Goal: Find specific page/section: Find specific page/section

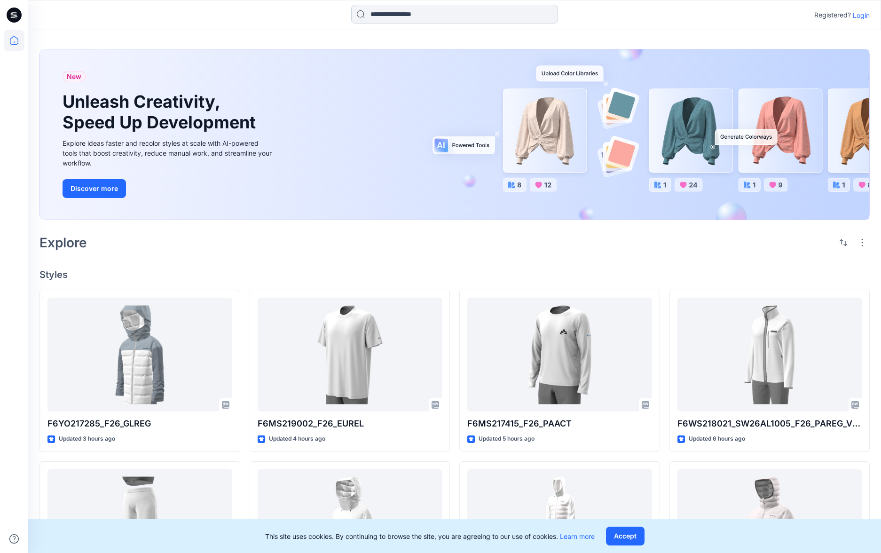
click at [394, 15] on input at bounding box center [454, 14] width 207 height 19
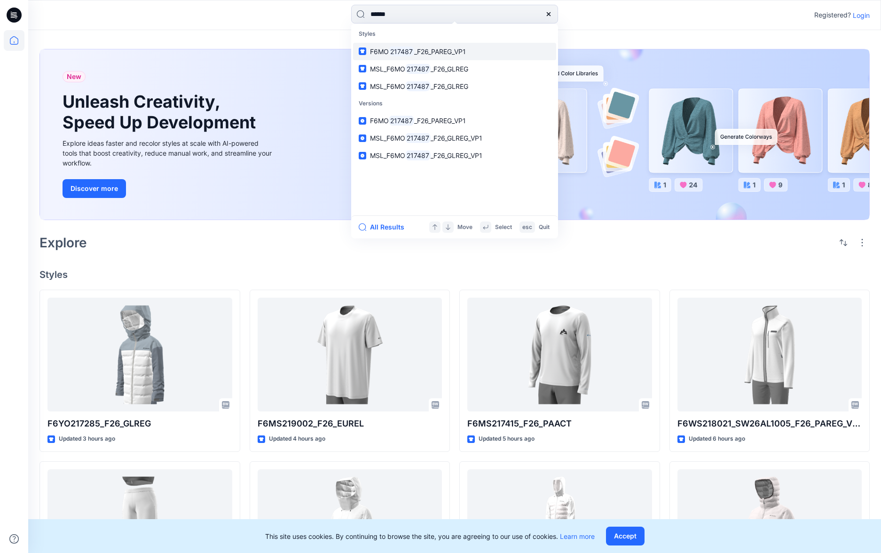
type input "******"
click at [435, 53] on span "_F26_PAREG_VP1" at bounding box center [440, 52] width 52 height 8
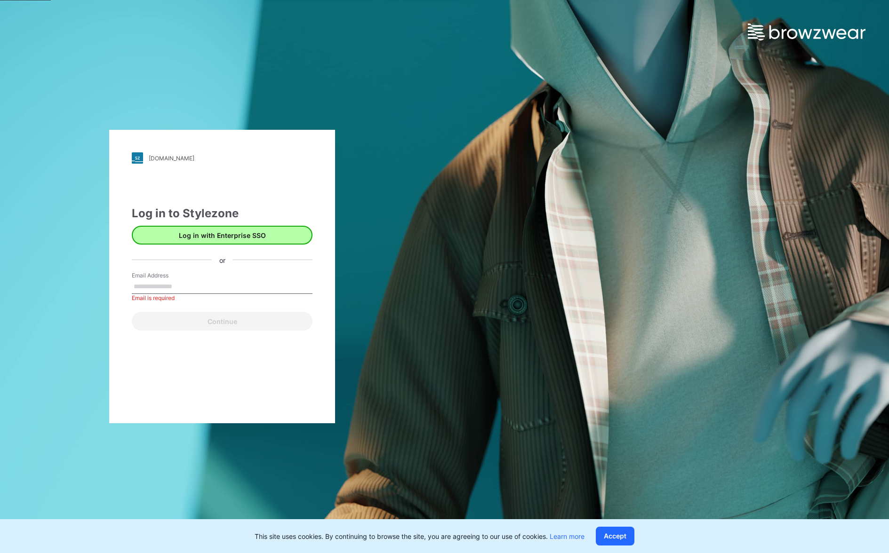
click at [235, 233] on button "Log in with Enterprise SSO" at bounding box center [222, 235] width 181 height 19
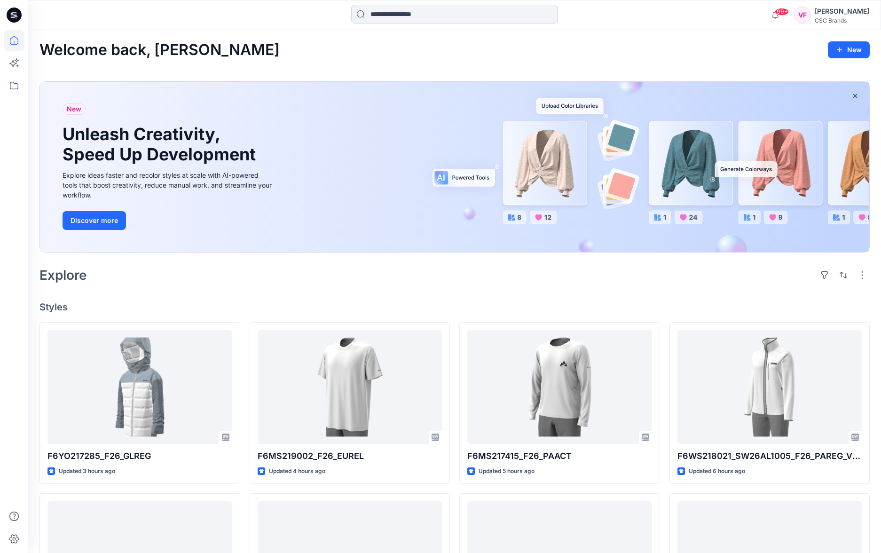
click at [380, 16] on input at bounding box center [454, 14] width 207 height 19
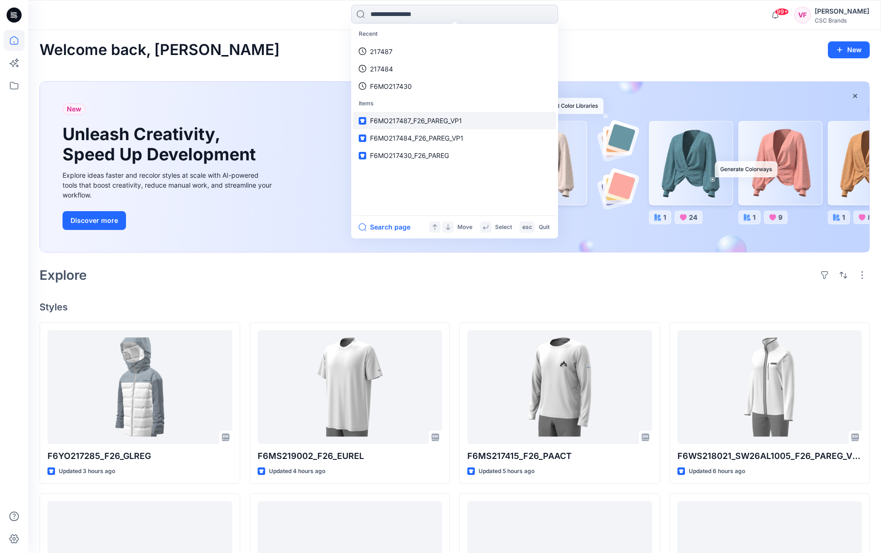
click at [405, 117] on span "F6MO217487_F26_PAREG_VP1" at bounding box center [416, 121] width 92 height 8
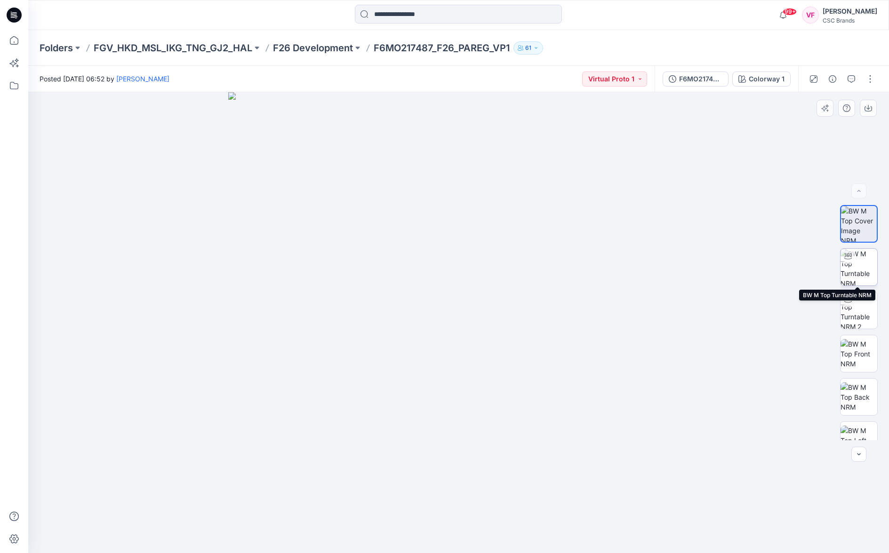
click at [858, 263] on img at bounding box center [858, 267] width 37 height 37
drag, startPoint x: 459, startPoint y: 541, endPoint x: 486, endPoint y: 537, distance: 27.6
click at [486, 537] on circle at bounding box center [485, 538] width 6 height 6
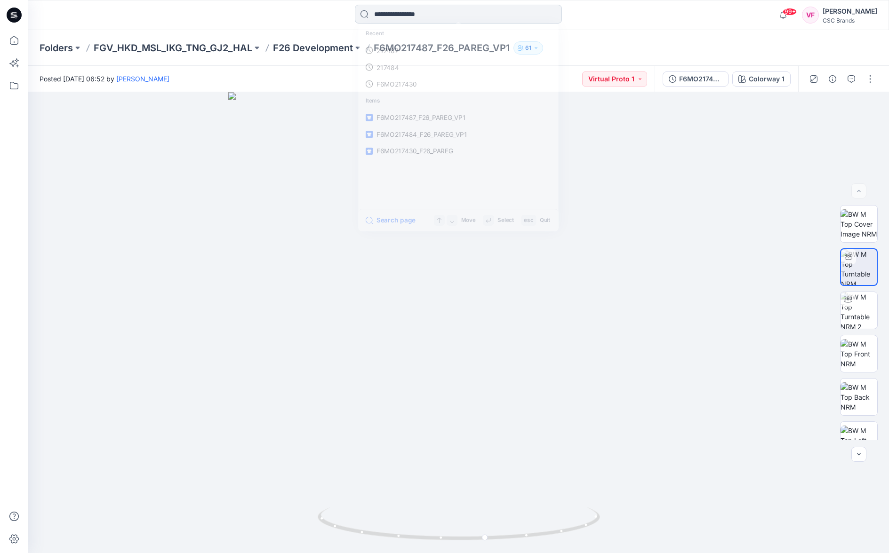
click at [389, 14] on input at bounding box center [458, 14] width 207 height 19
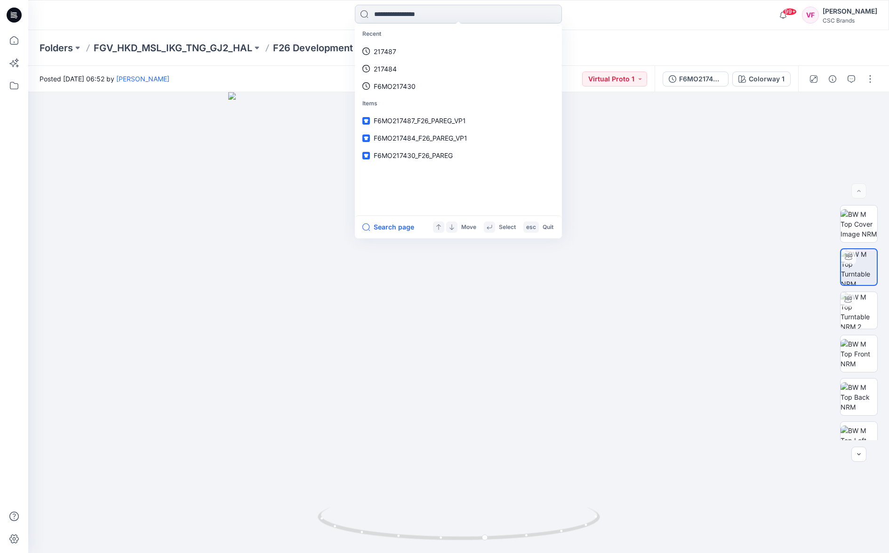
paste input "**********"
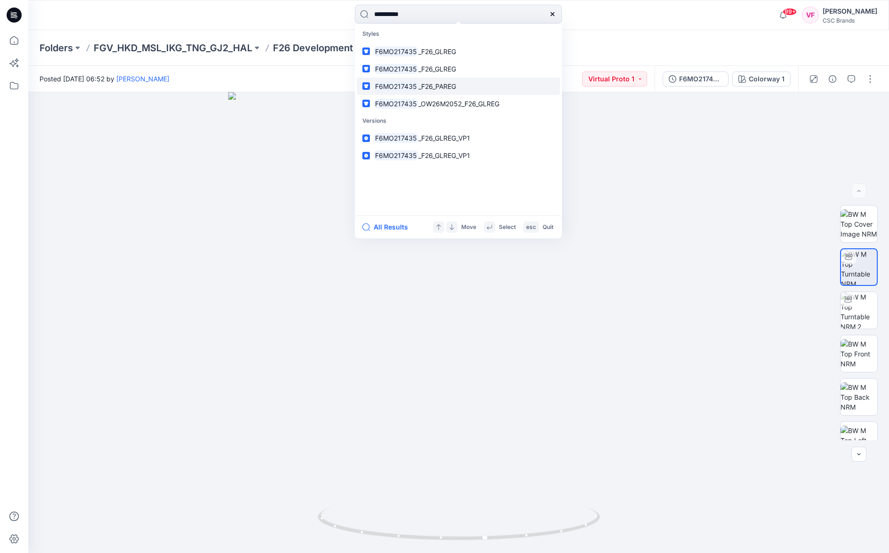
type input "**********"
click at [413, 84] on mark "F6MO217435" at bounding box center [395, 86] width 45 height 11
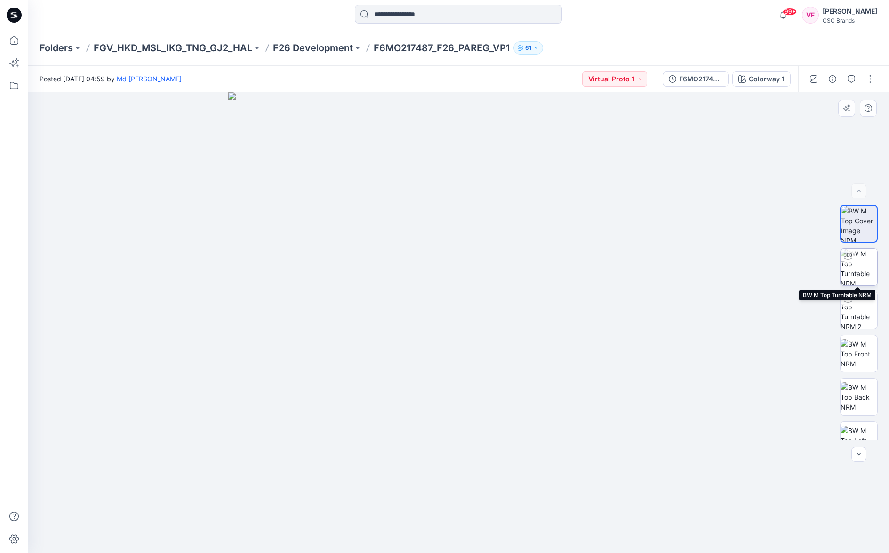
click at [856, 266] on img at bounding box center [858, 267] width 37 height 37
drag, startPoint x: 460, startPoint y: 539, endPoint x: 610, endPoint y: 529, distance: 150.4
click at [610, 529] on div at bounding box center [458, 322] width 860 height 461
click at [407, 15] on input at bounding box center [458, 14] width 207 height 19
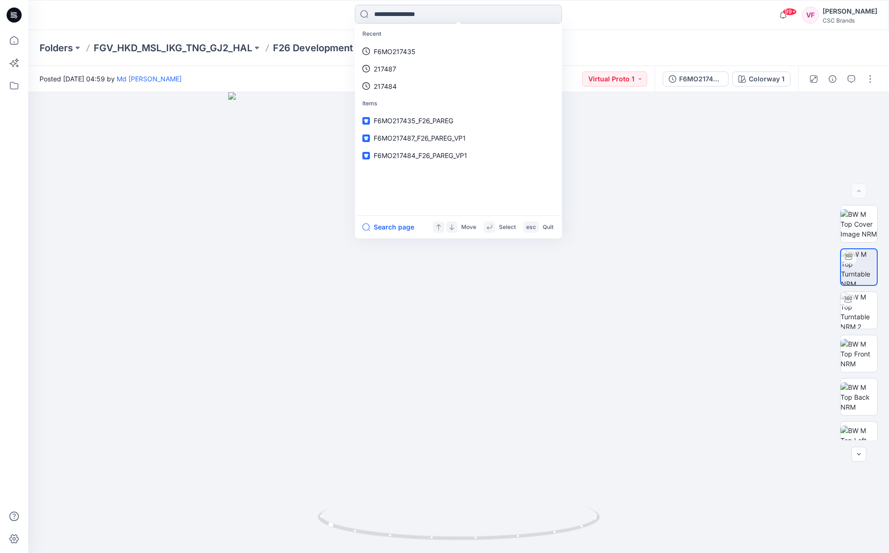
paste input "**********"
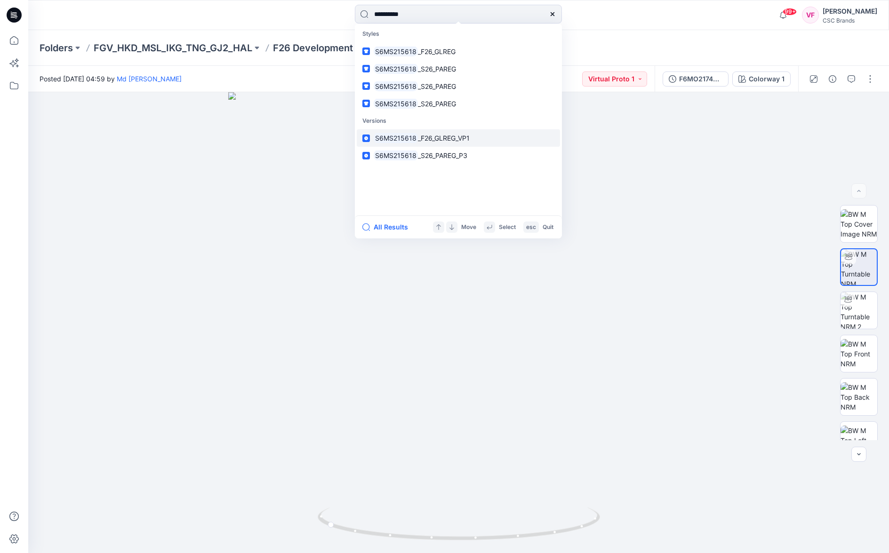
type input "**********"
click at [426, 135] on span "_F26_GLREG_VP1" at bounding box center [444, 138] width 52 height 8
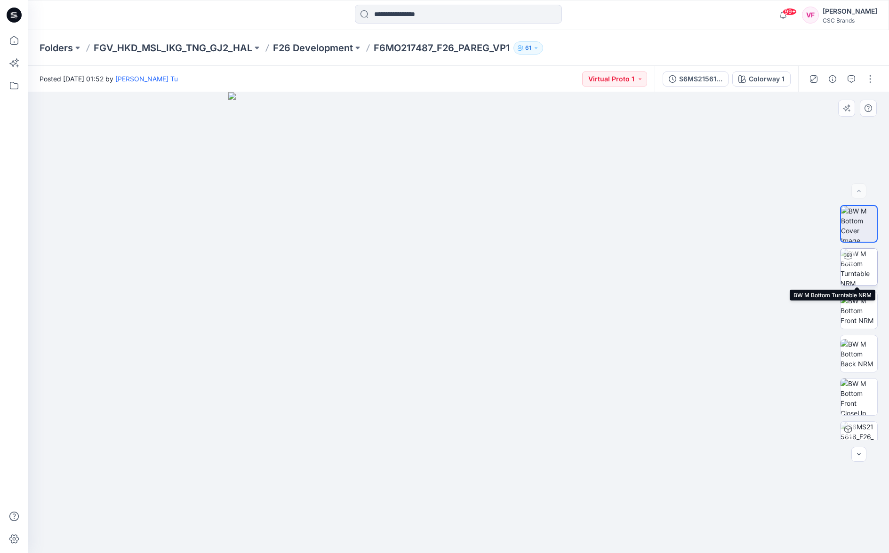
click at [856, 261] on img at bounding box center [858, 267] width 37 height 37
drag, startPoint x: 458, startPoint y: 538, endPoint x: 552, endPoint y: 534, distance: 93.7
click at [552, 534] on circle at bounding box center [550, 533] width 6 height 6
drag, startPoint x: 550, startPoint y: 536, endPoint x: 496, endPoint y: 533, distance: 54.1
click at [496, 533] on icon at bounding box center [460, 525] width 285 height 35
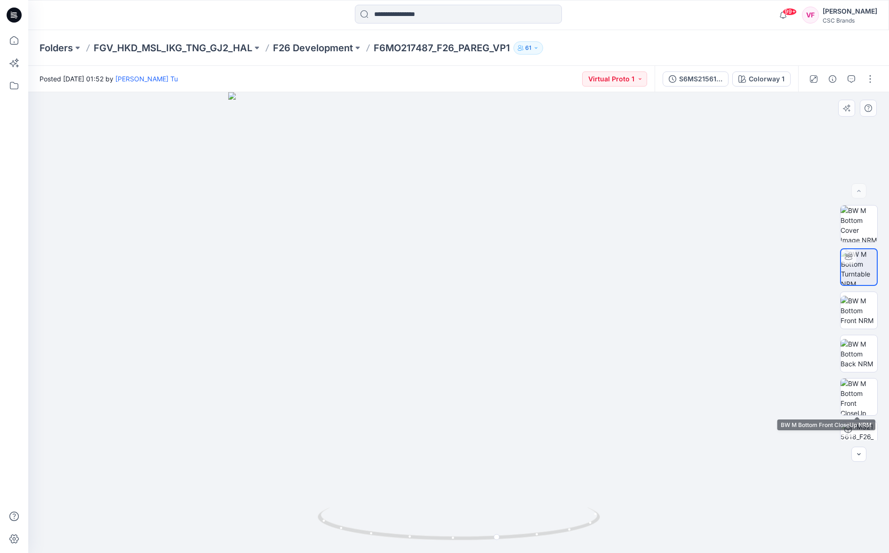
scroll to position [62, 0]
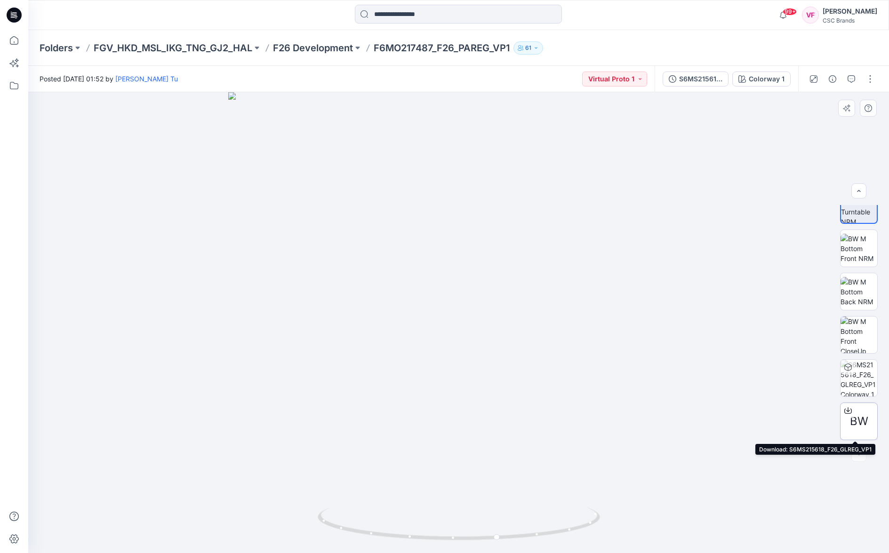
click at [858, 421] on span "BW" at bounding box center [859, 421] width 18 height 17
